Goal: Task Accomplishment & Management: Use online tool/utility

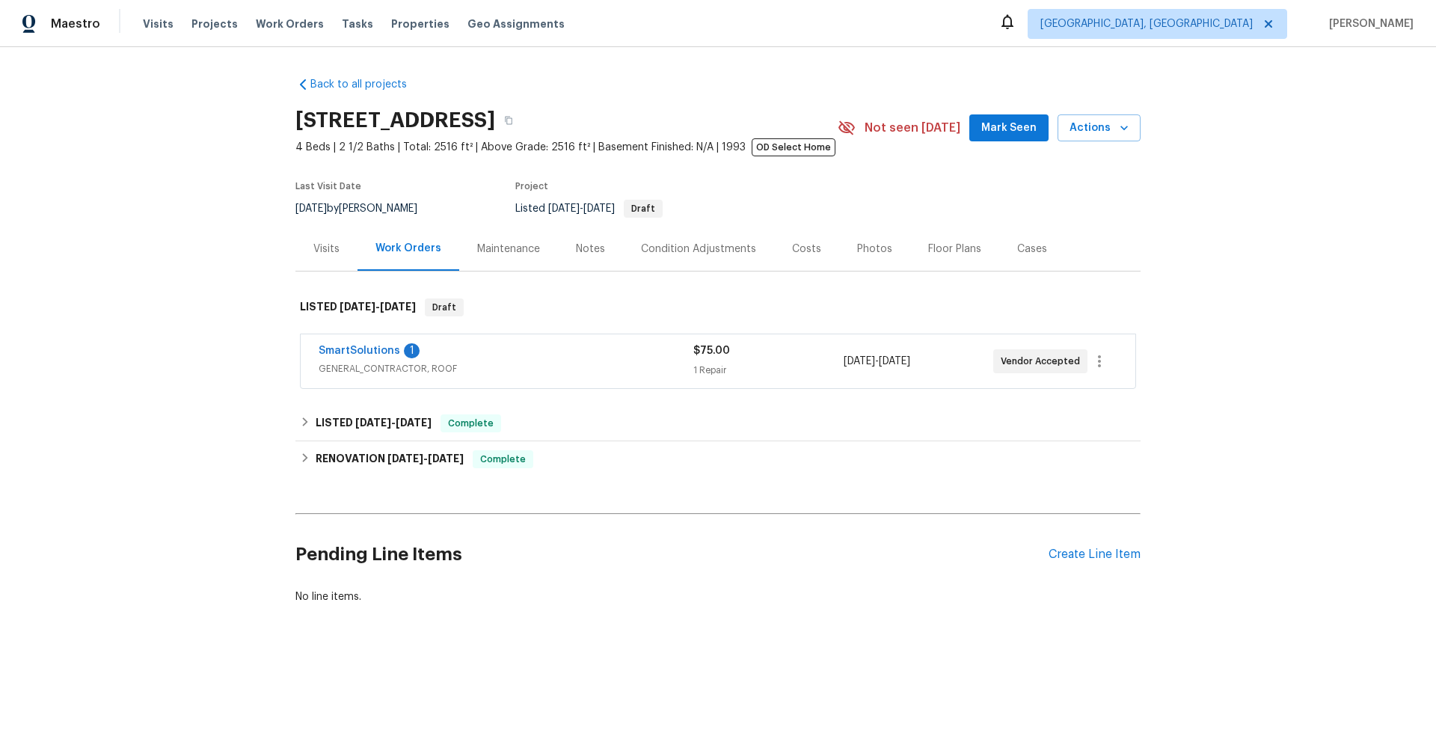
click at [562, 363] on span "GENERAL_CONTRACTOR, ROOF" at bounding box center [506, 368] width 375 height 15
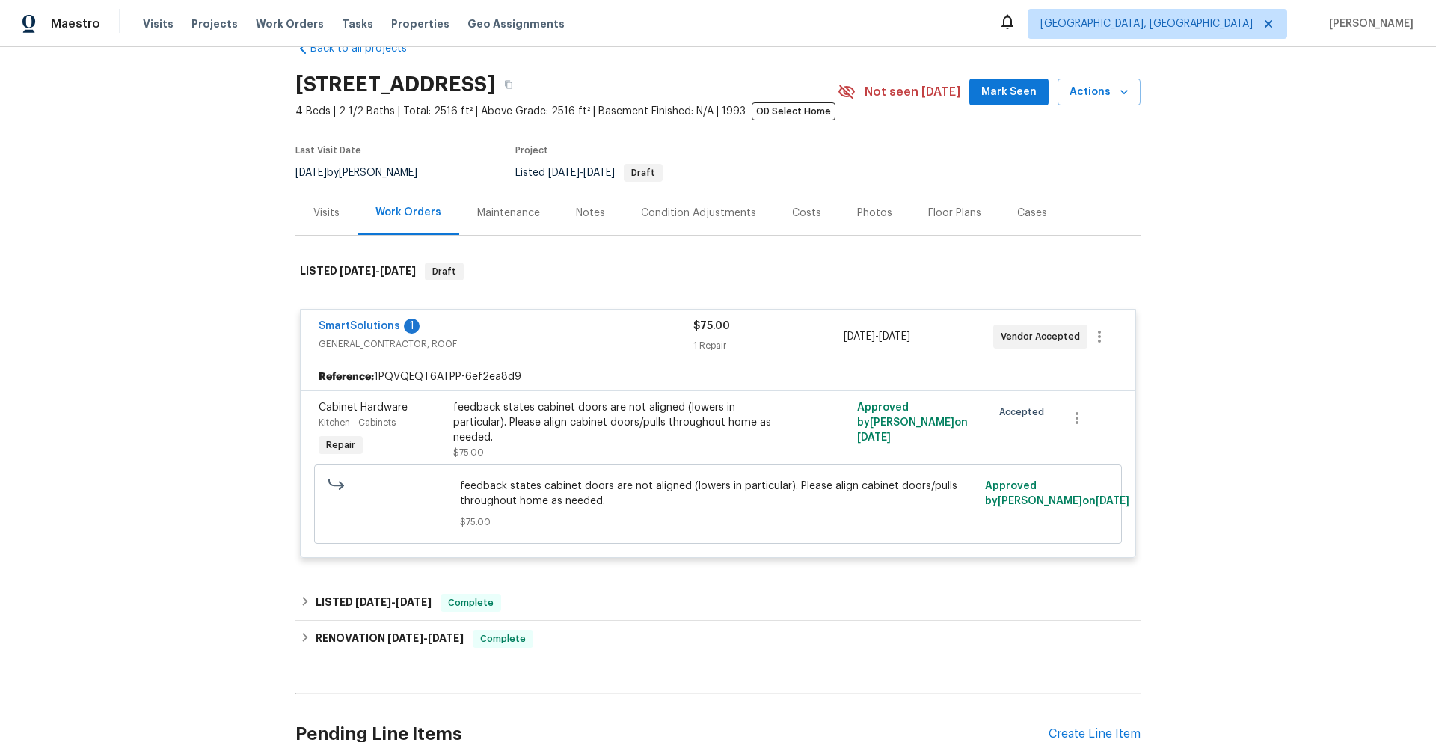
scroll to position [56, 0]
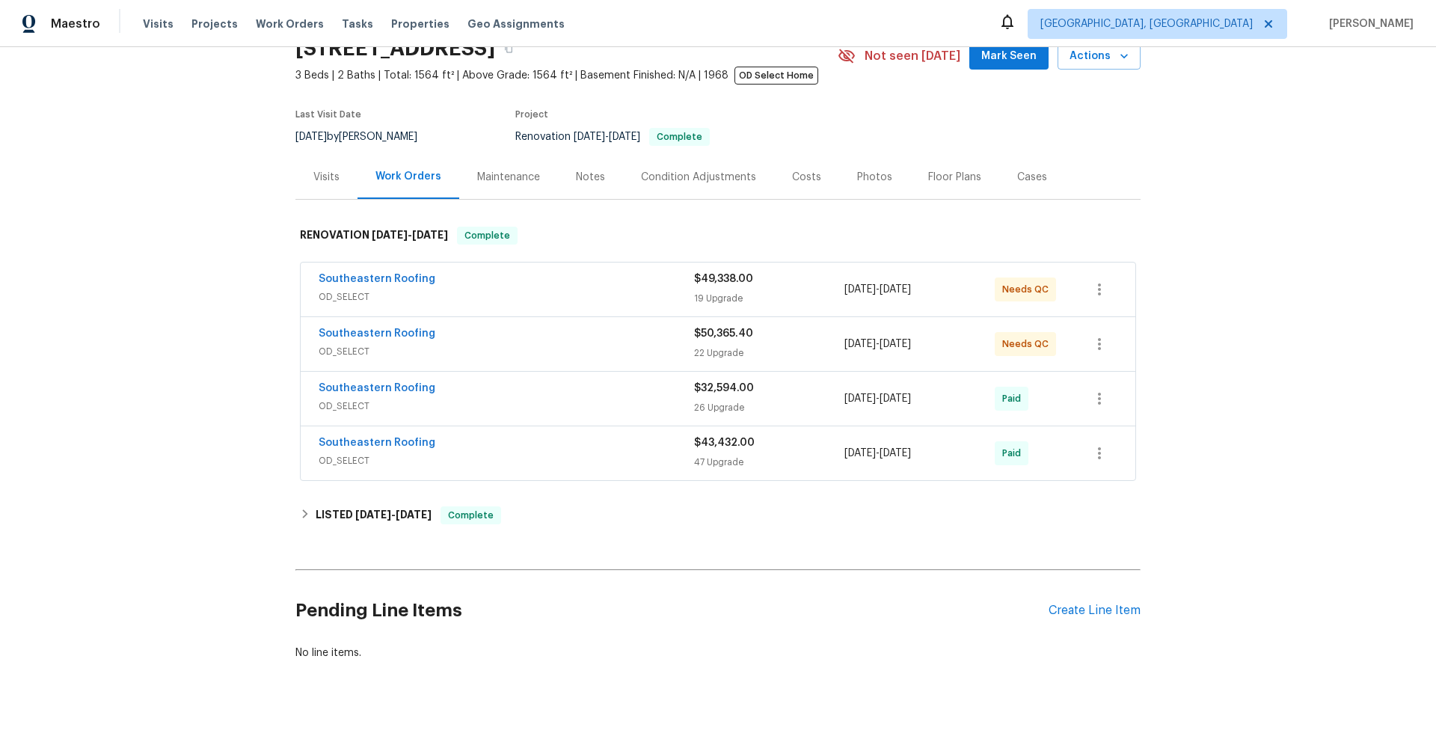
scroll to position [95, 0]
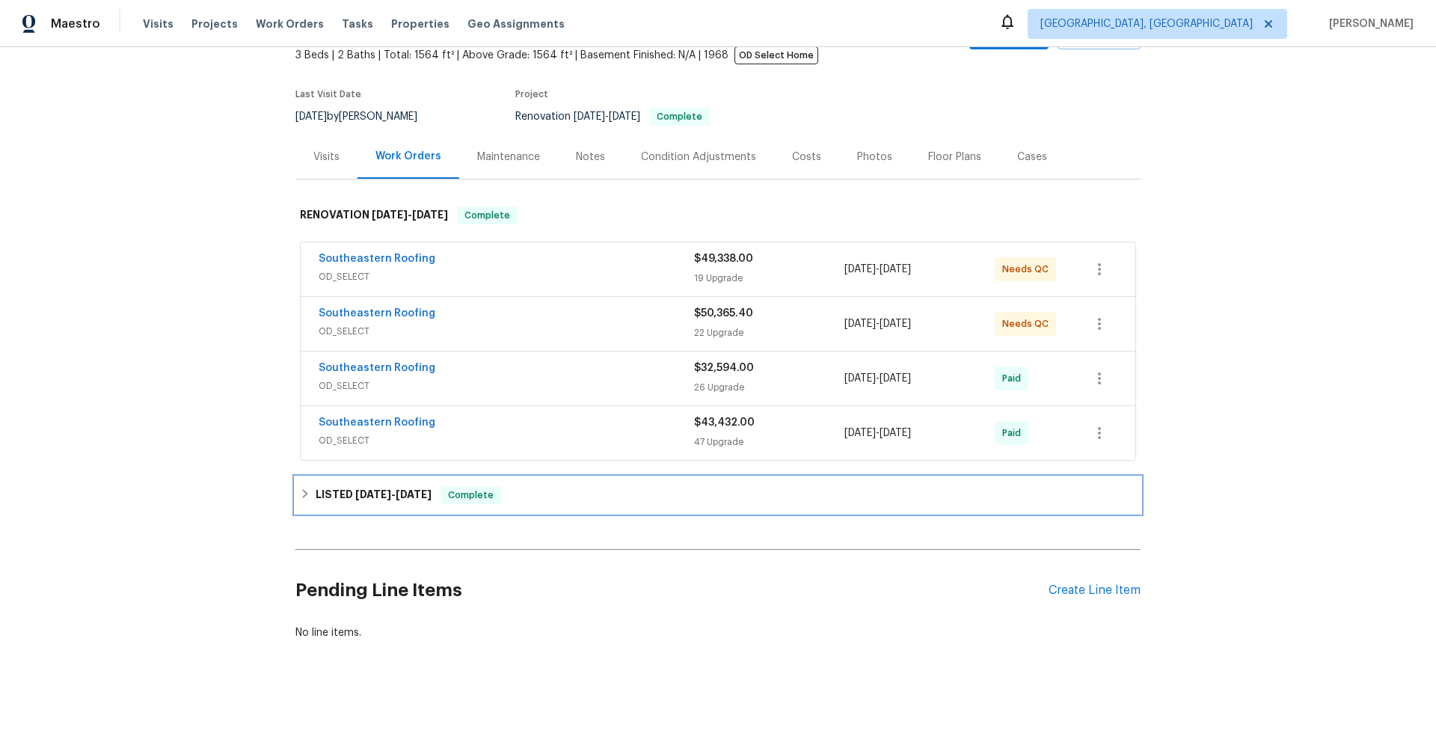
click at [369, 491] on span "8/13/25" at bounding box center [373, 494] width 36 height 10
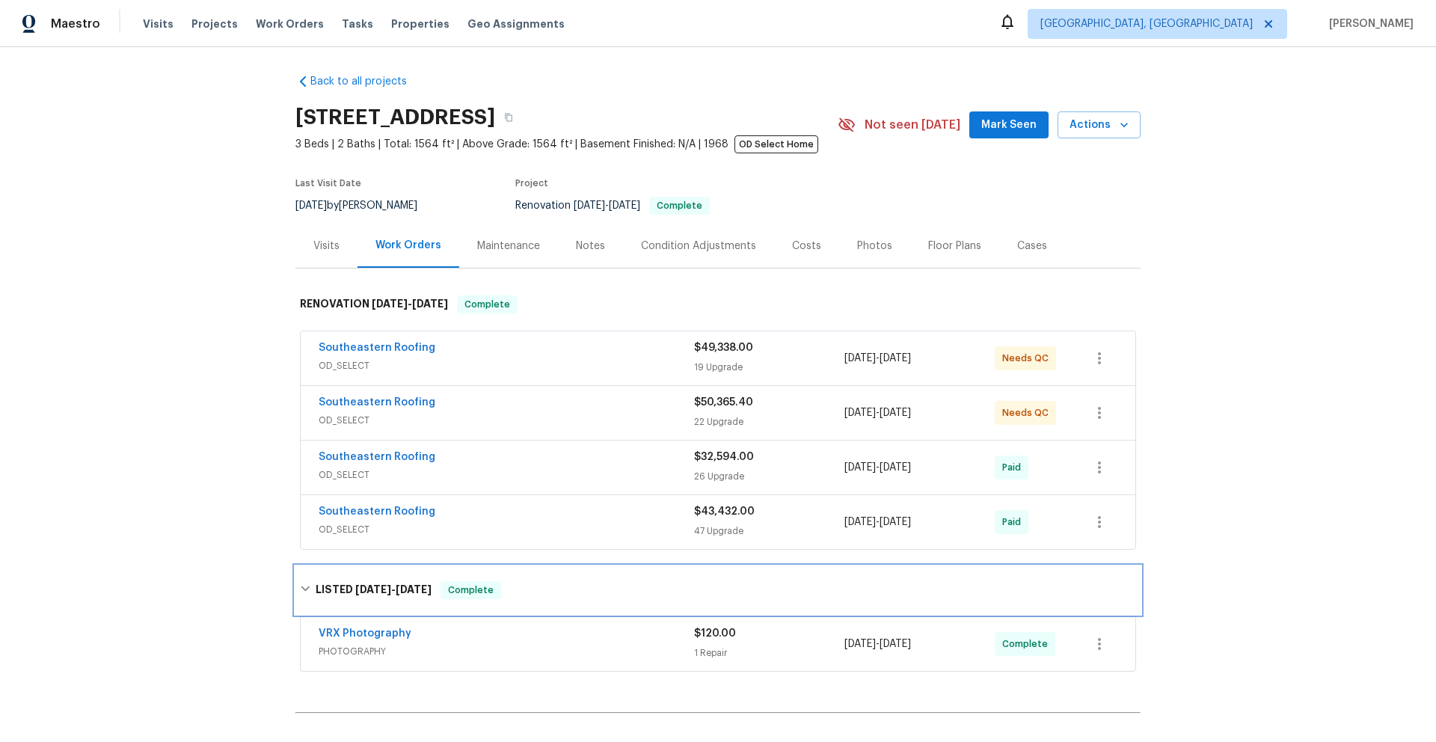
scroll to position [0, 0]
